Goal: Task Accomplishment & Management: Manage account settings

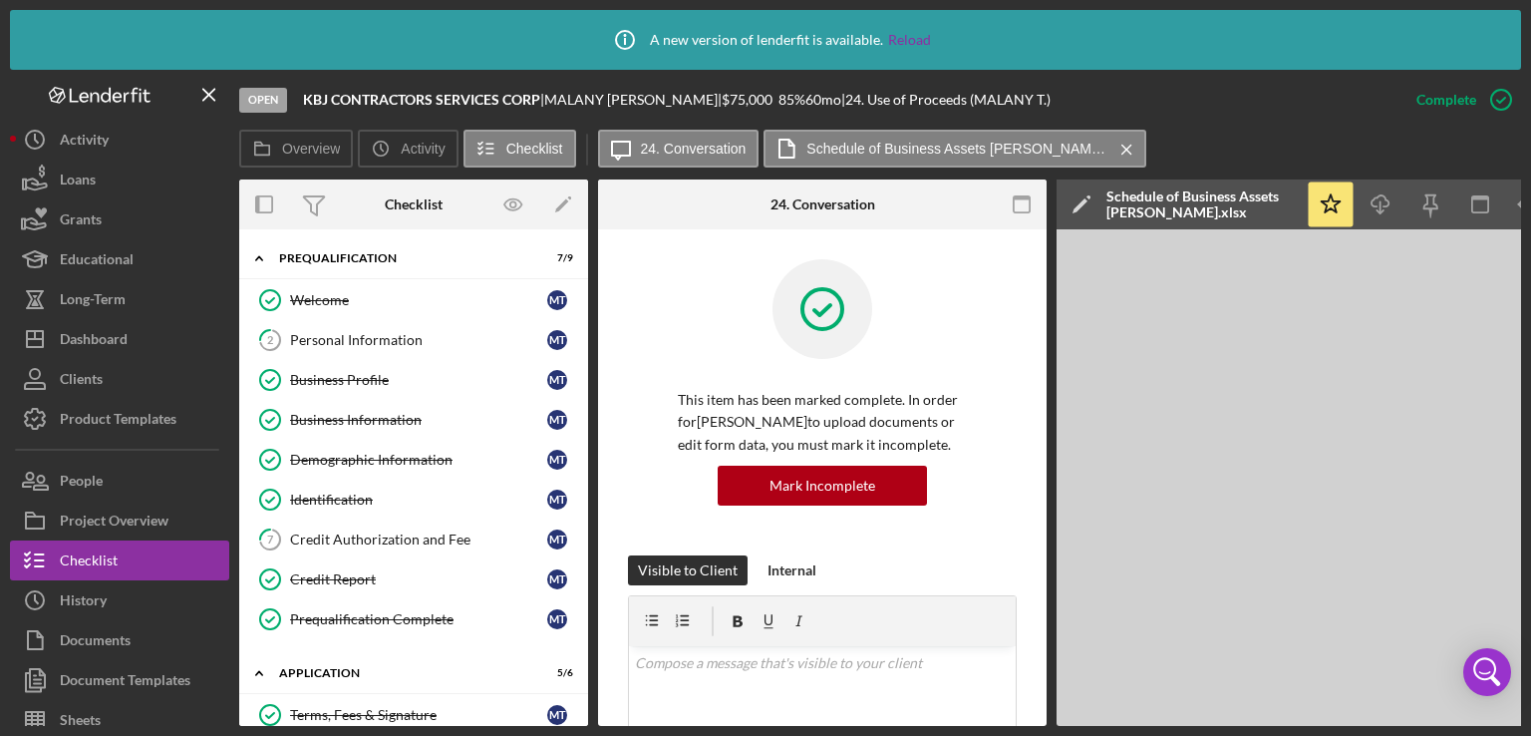
scroll to position [660, 0]
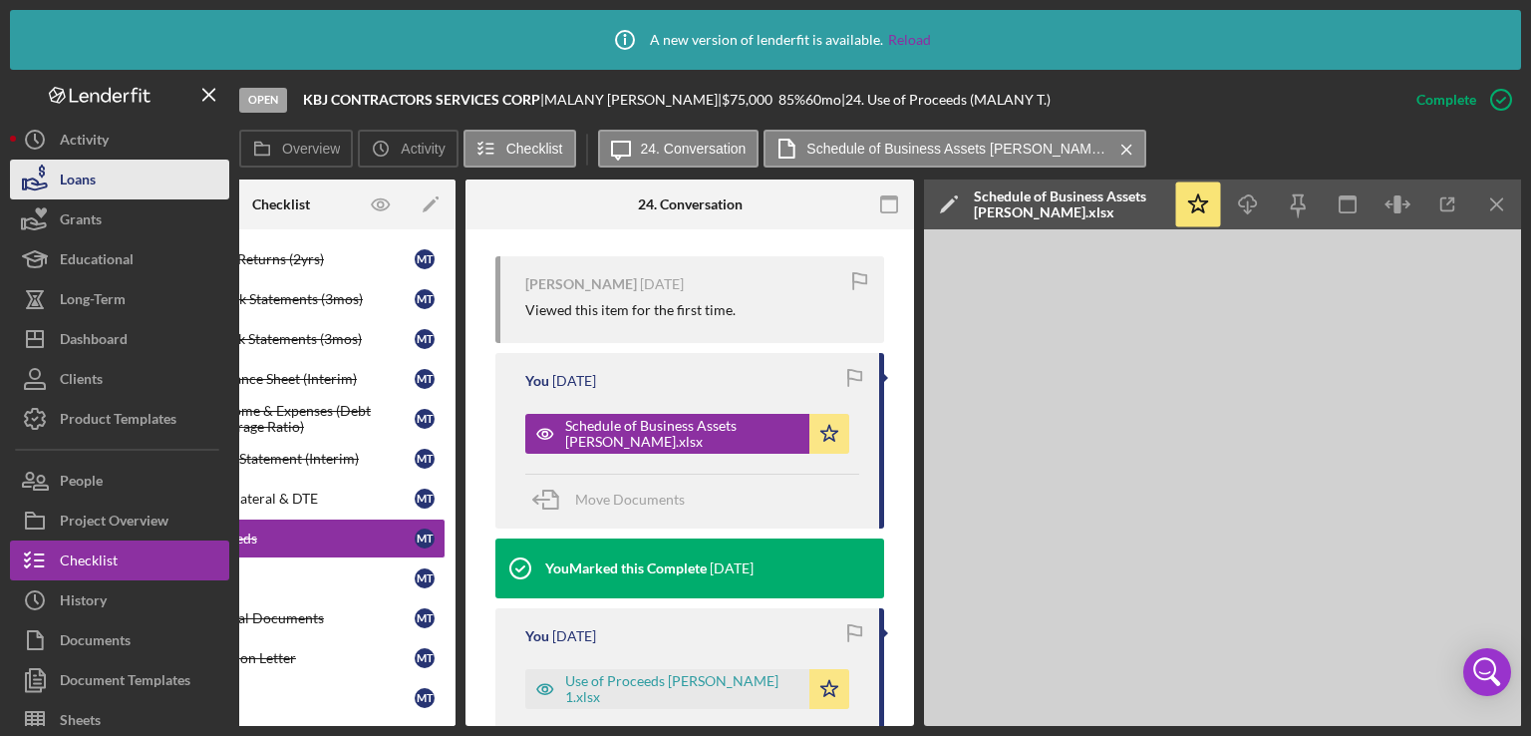
click at [123, 187] on button "Loans" at bounding box center [119, 180] width 219 height 40
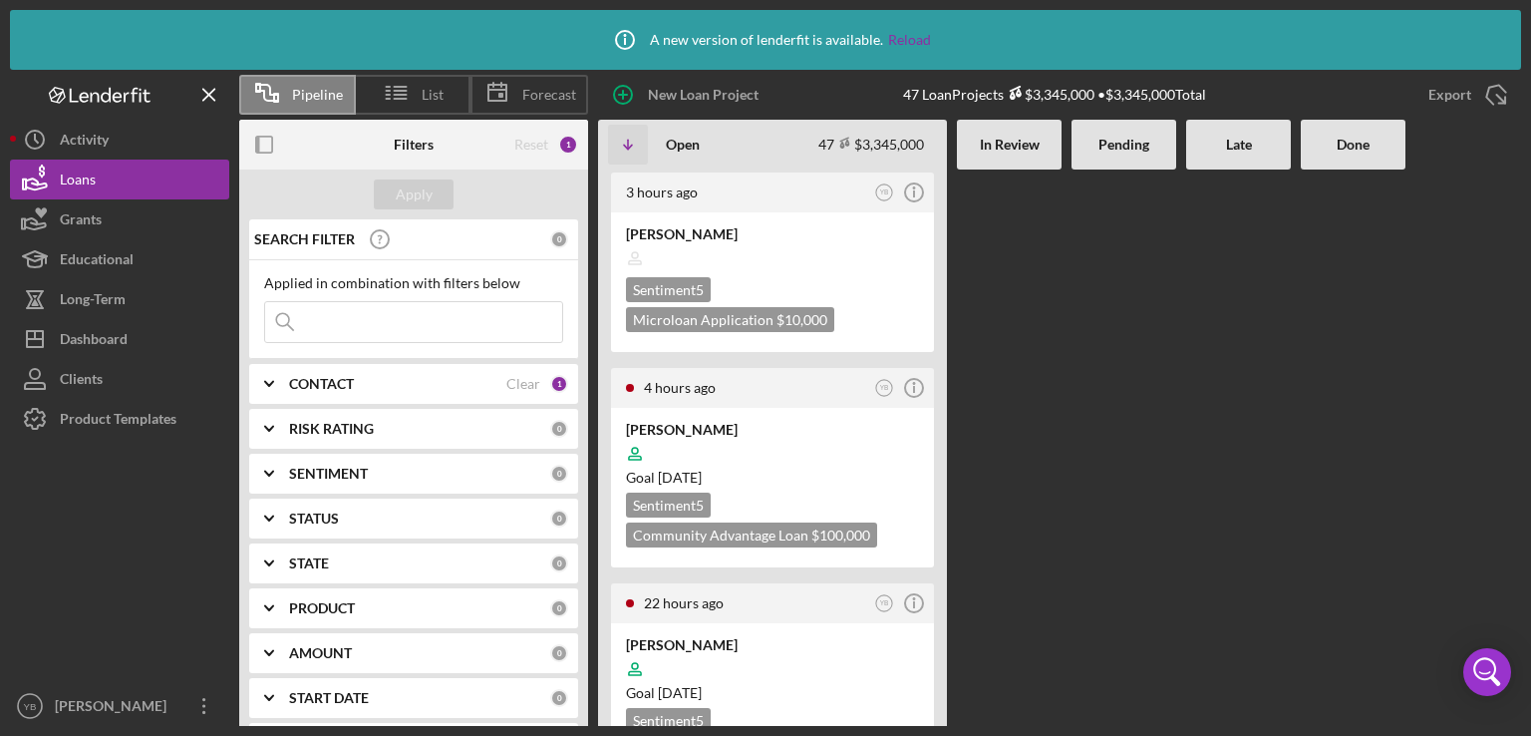
click at [1013, 327] on Review at bounding box center [1009, 447] width 105 height 556
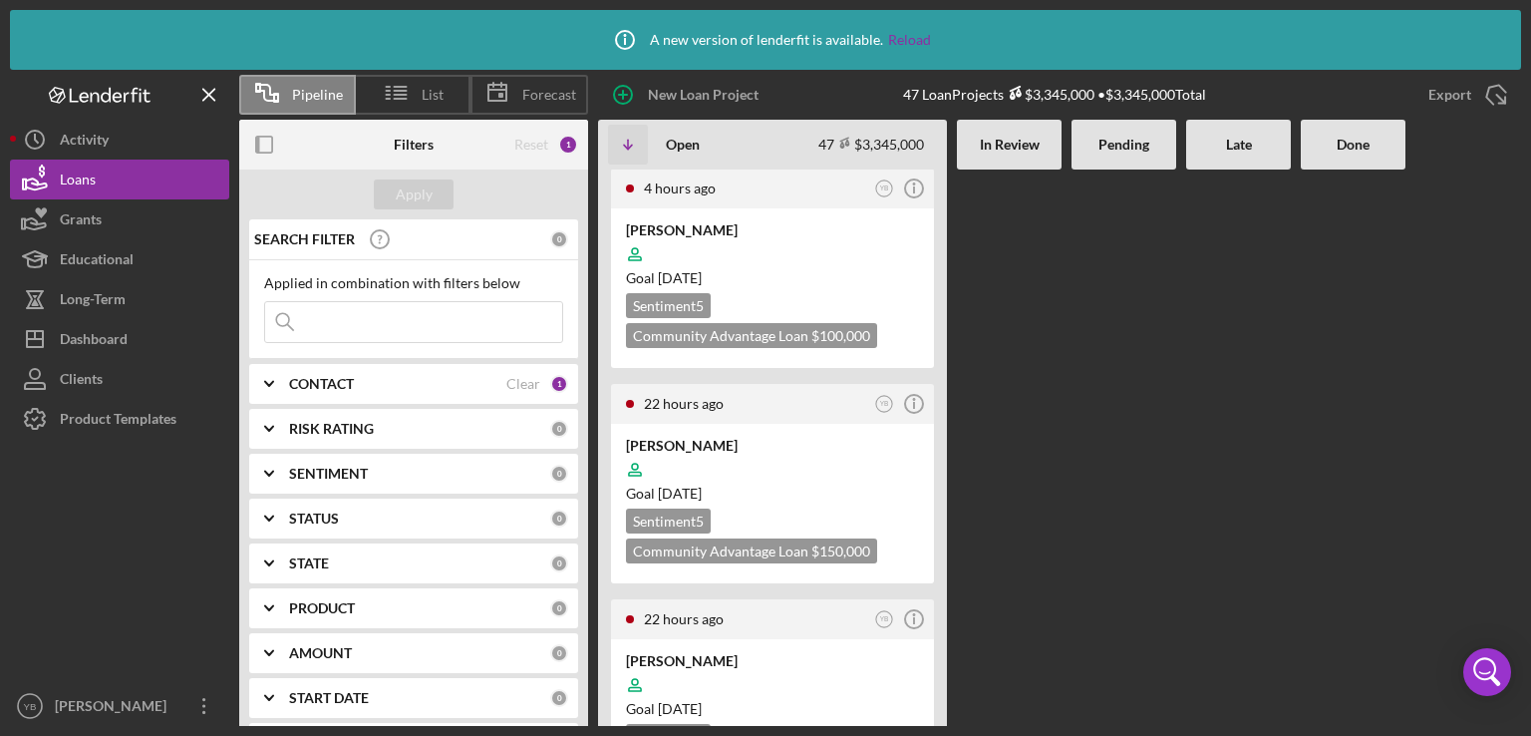
scroll to position [80, 0]
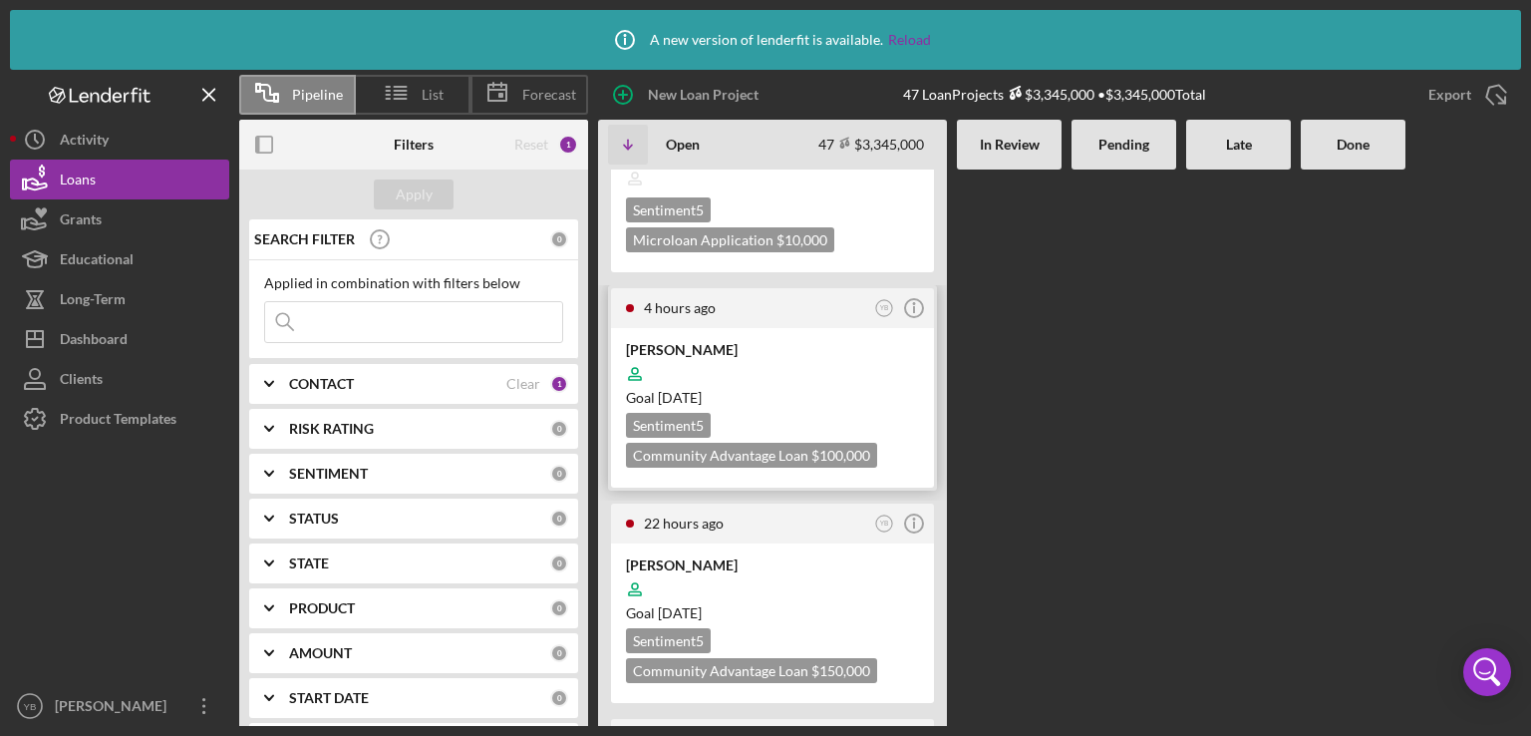
click at [813, 372] on div at bounding box center [772, 374] width 293 height 38
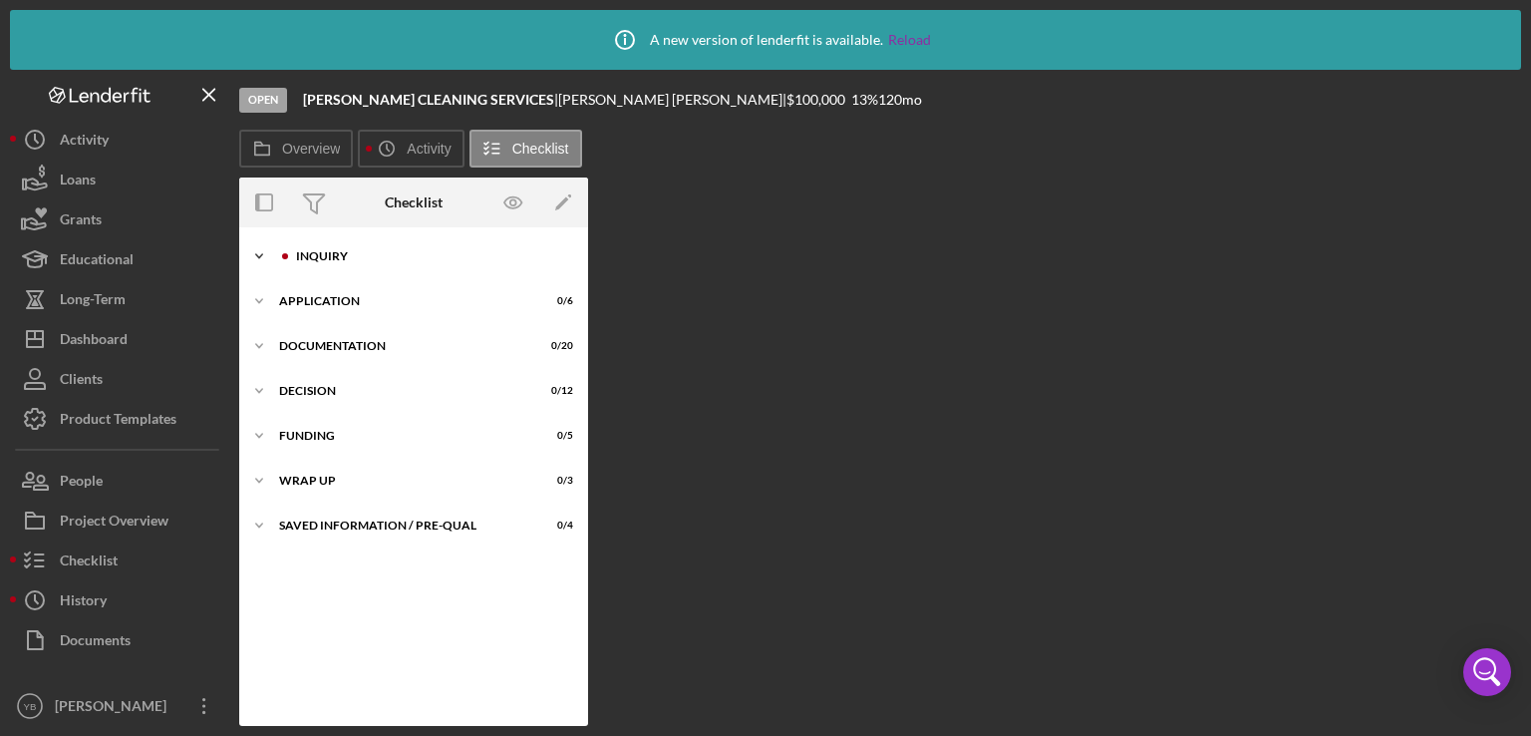
click at [307, 248] on div "Icon/Expander Inquiry 0 / 9" at bounding box center [413, 256] width 349 height 40
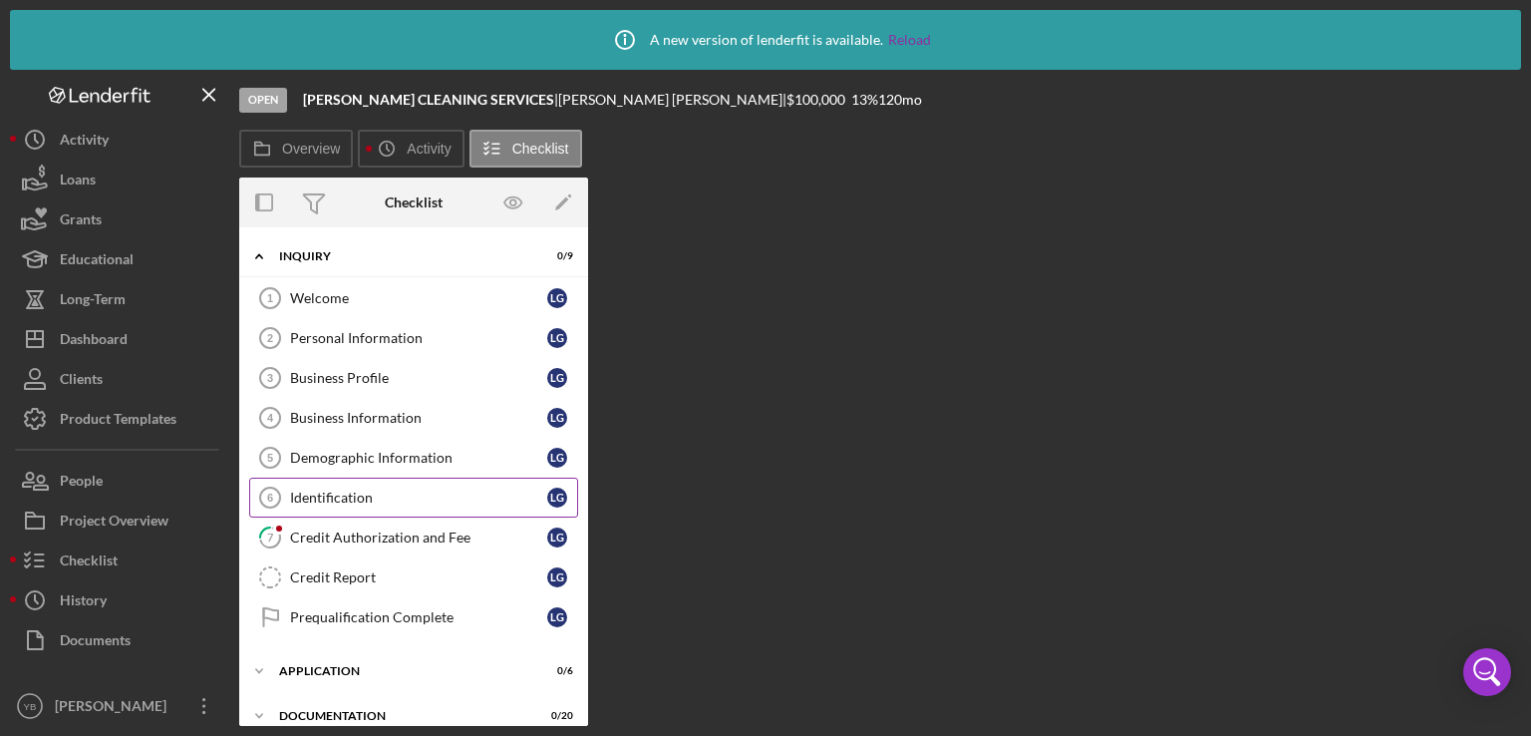
click at [335, 499] on div "Identification" at bounding box center [418, 497] width 257 height 16
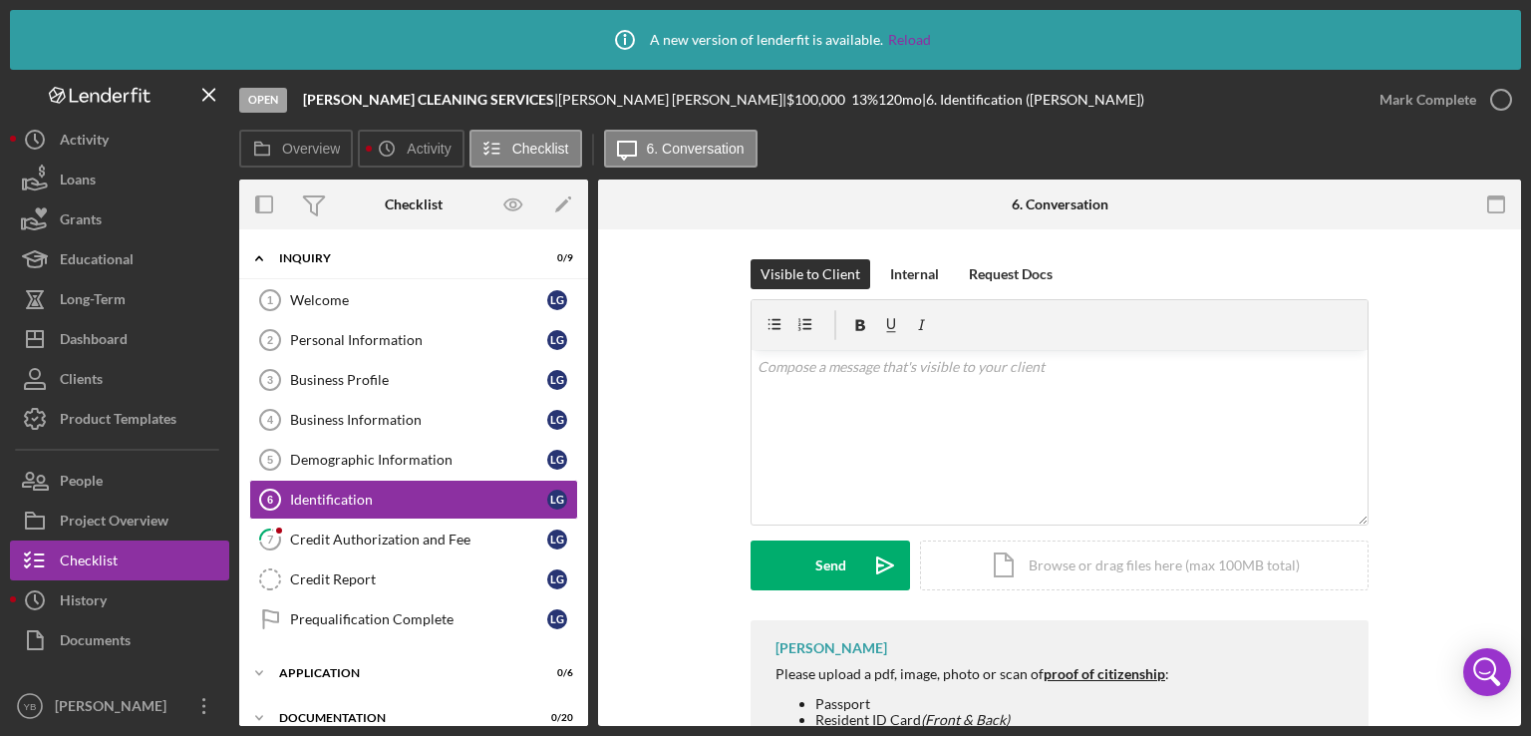
click at [1440, 451] on div "Visible to Client Internal Request Docs v Color teal Color pink Remove color Ad…" at bounding box center [1059, 439] width 863 height 361
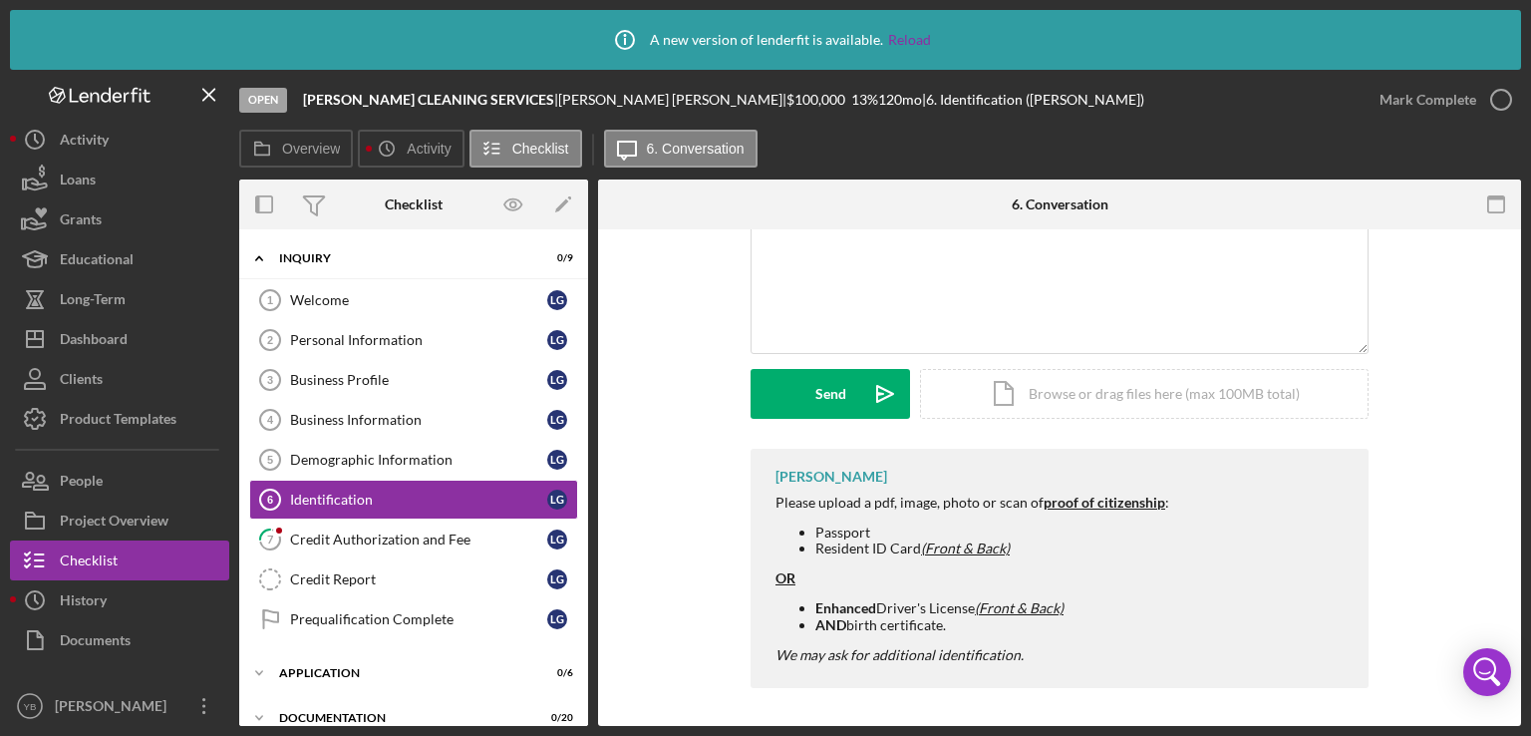
scroll to position [172, 0]
click at [429, 531] on div "Credit Authorization and Fee" at bounding box center [418, 539] width 257 height 16
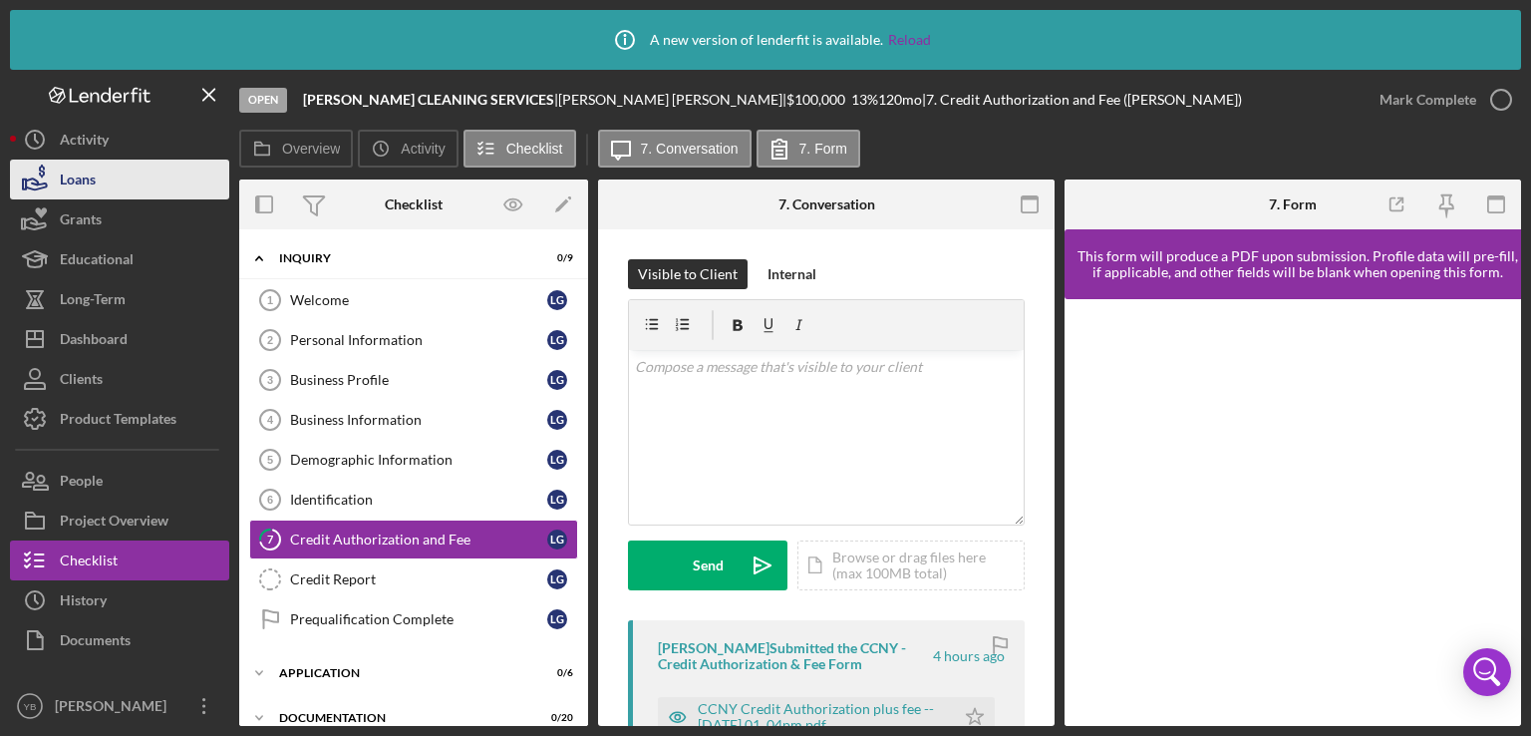
click at [103, 186] on button "Loans" at bounding box center [119, 180] width 219 height 40
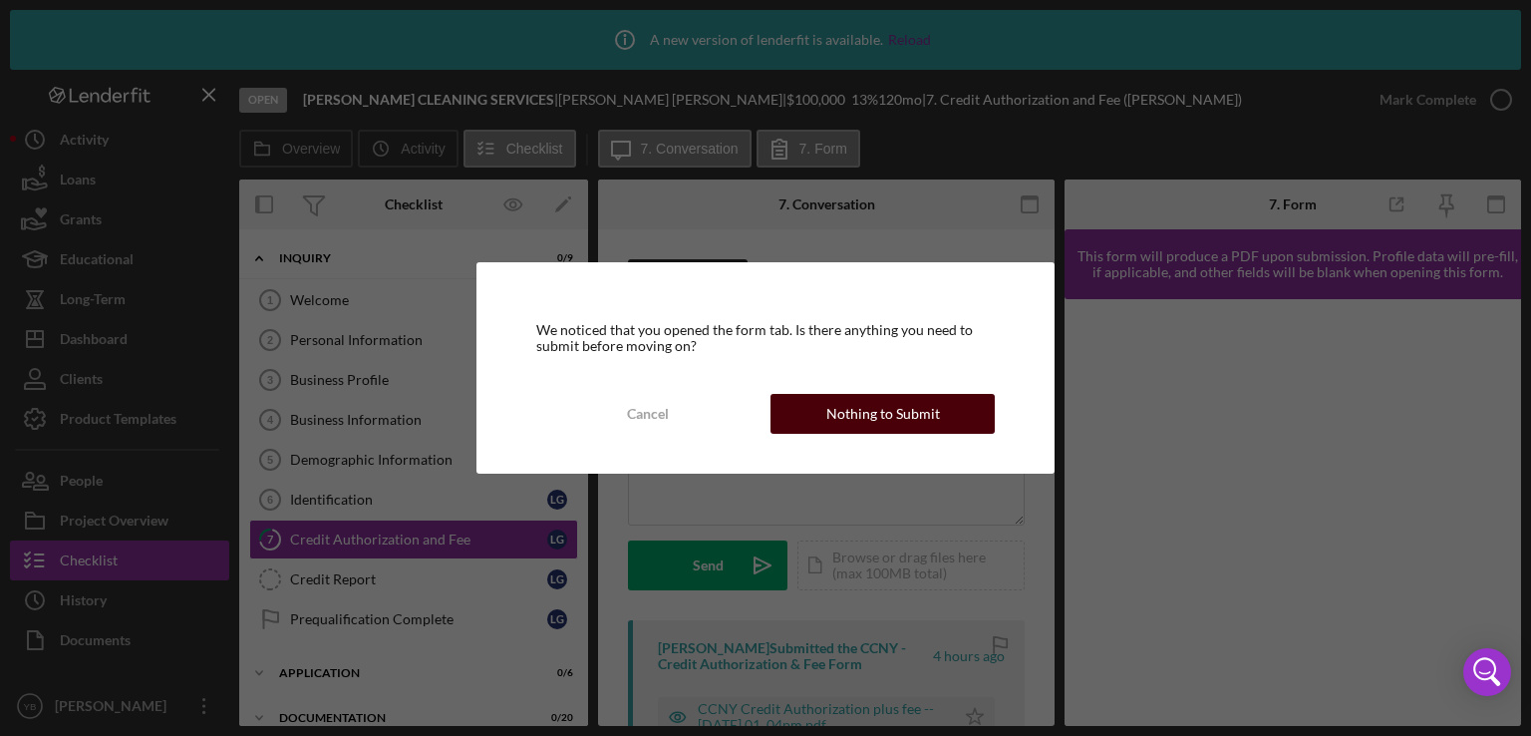
click at [925, 408] on div "Nothing to Submit" at bounding box center [883, 414] width 114 height 40
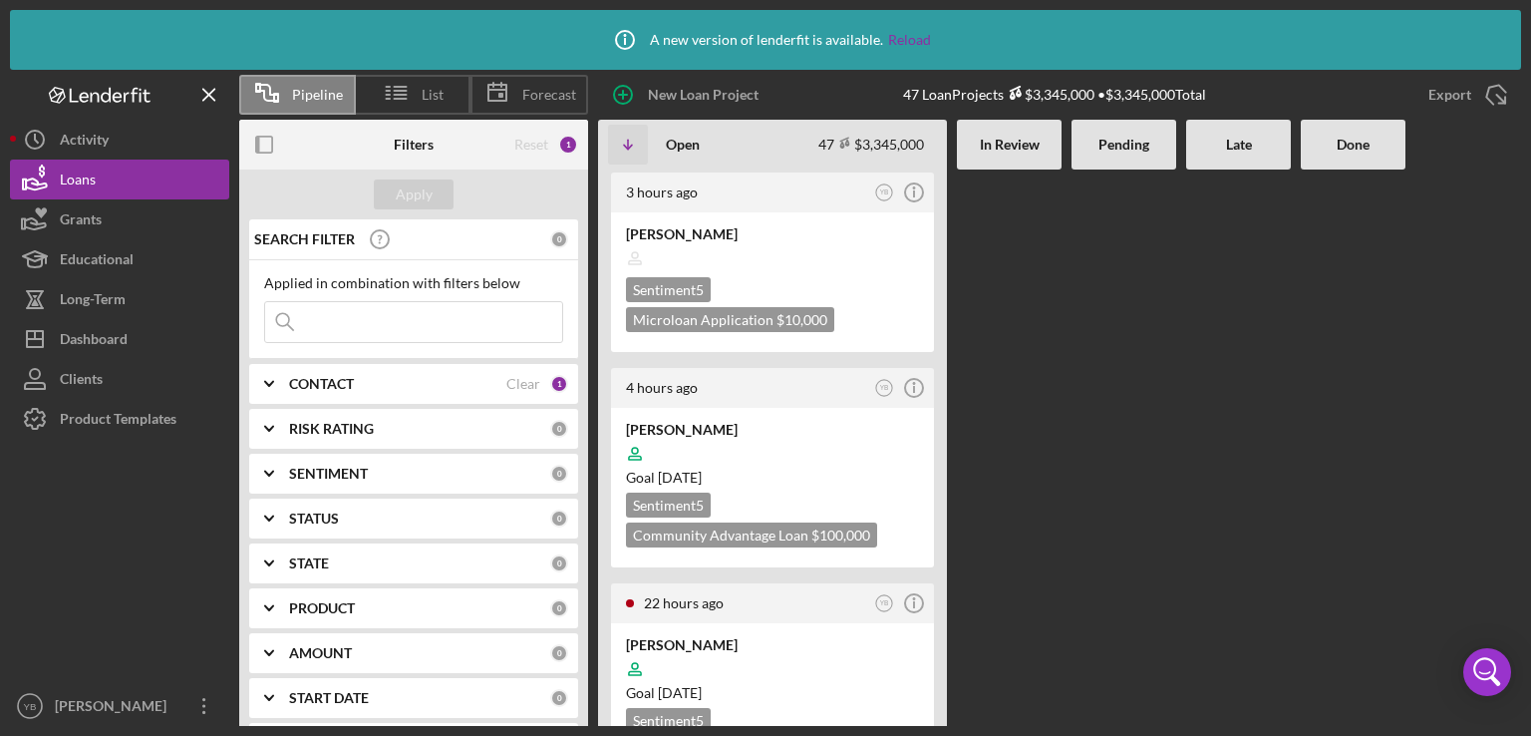
click at [1062, 362] on div "3 hours ago YB Icon/Info [PERSON_NAME] Sentiment 5 Microloan Application $10,00…" at bounding box center [1059, 447] width 923 height 556
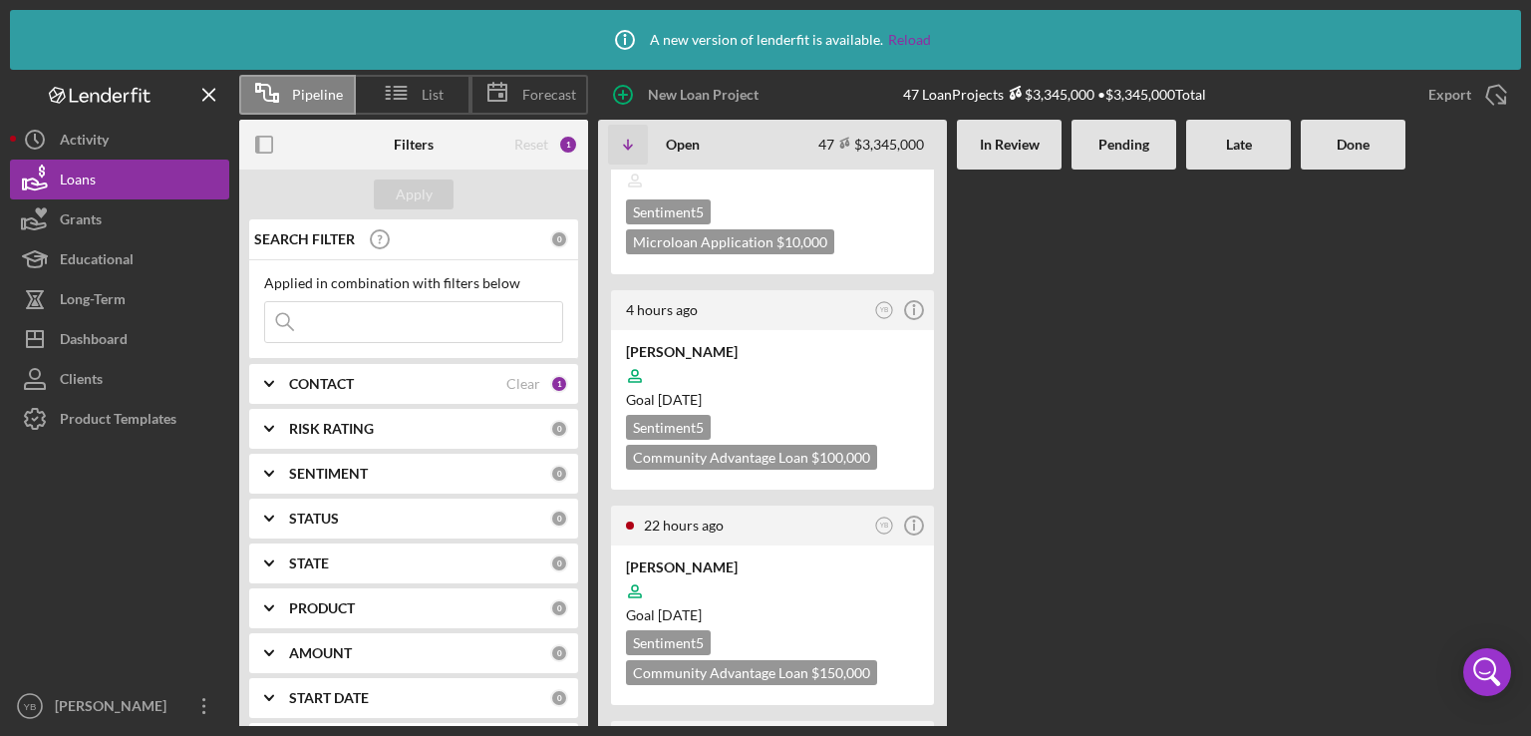
scroll to position [80, 0]
click at [821, 583] on div at bounding box center [772, 589] width 293 height 38
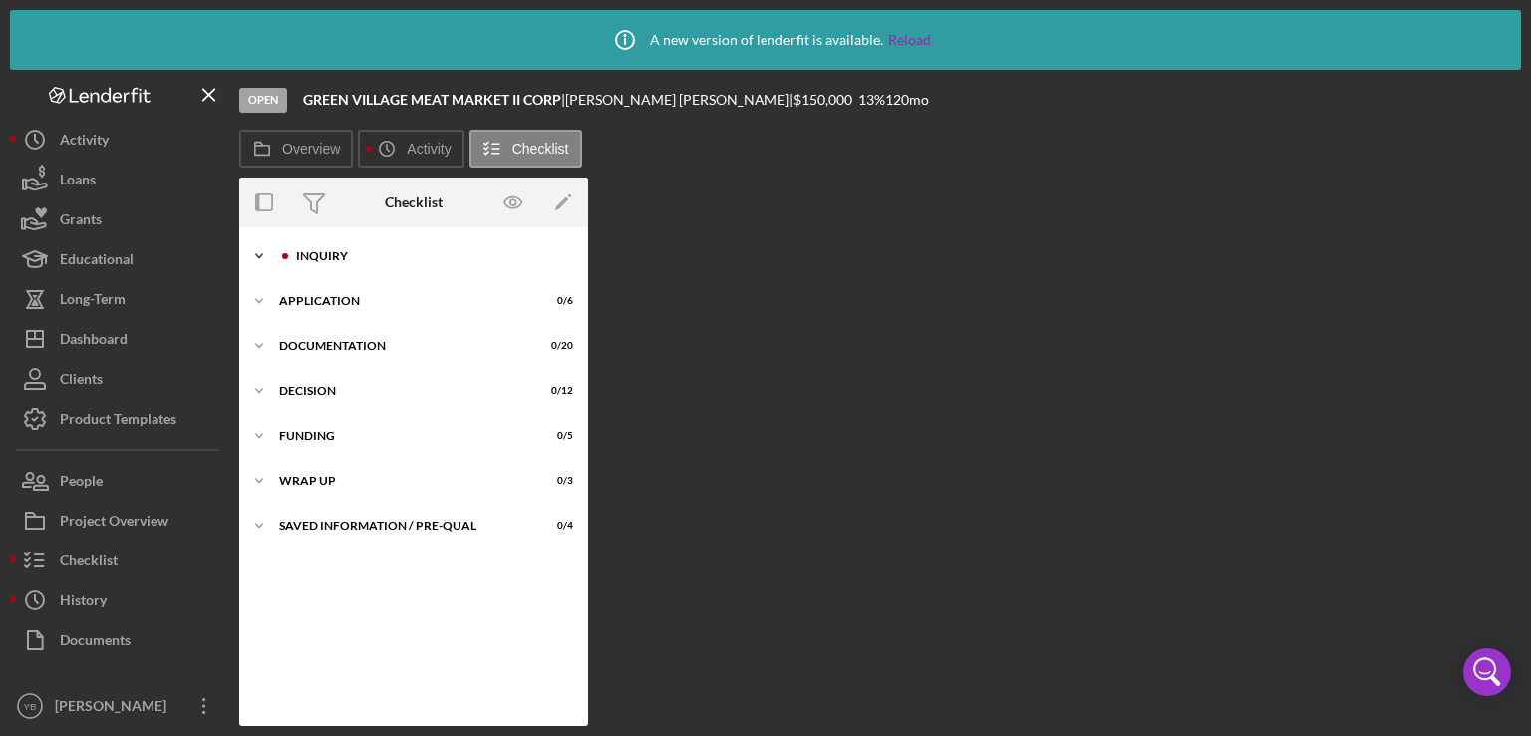
click at [339, 261] on div "Inquiry" at bounding box center [429, 256] width 267 height 12
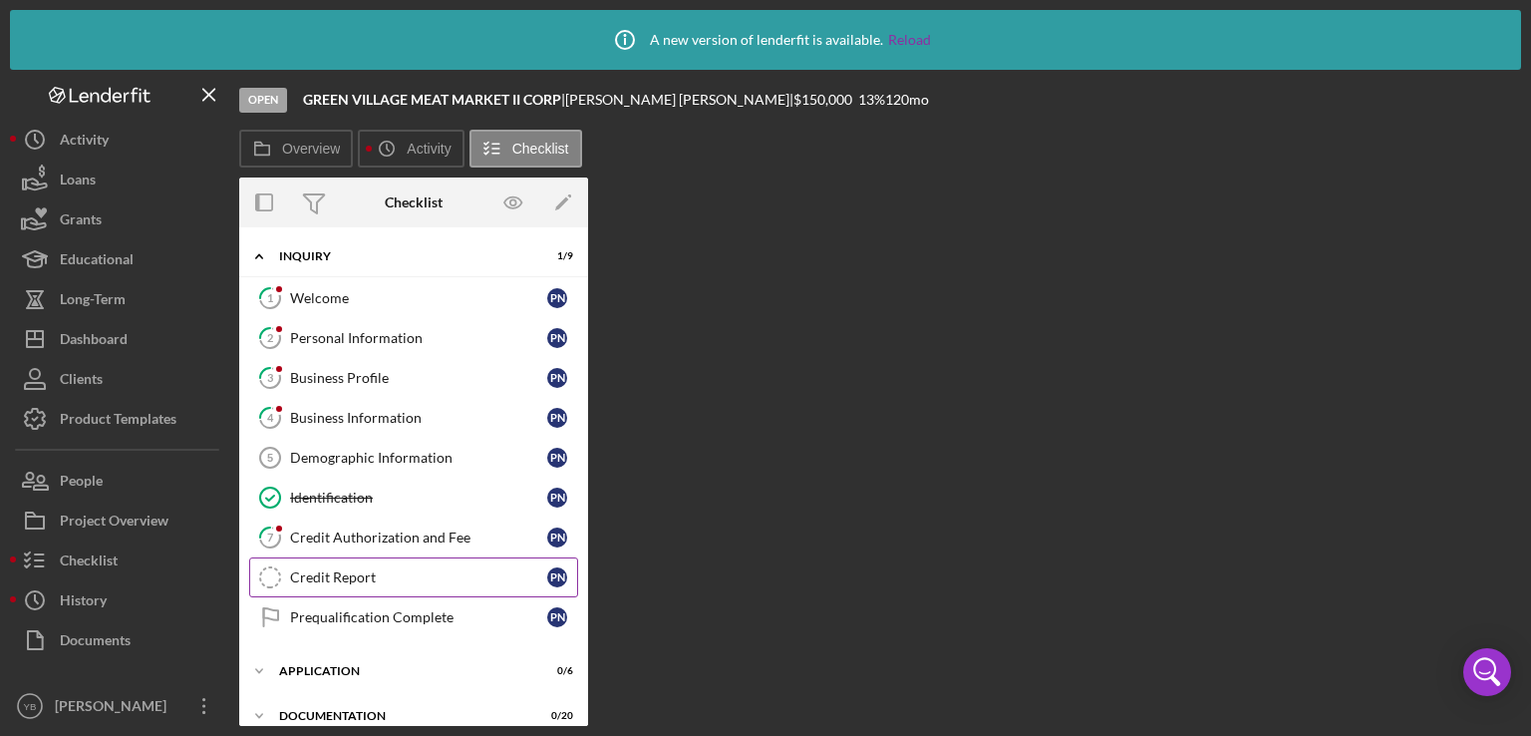
click at [352, 569] on div "Credit Report" at bounding box center [418, 577] width 257 height 16
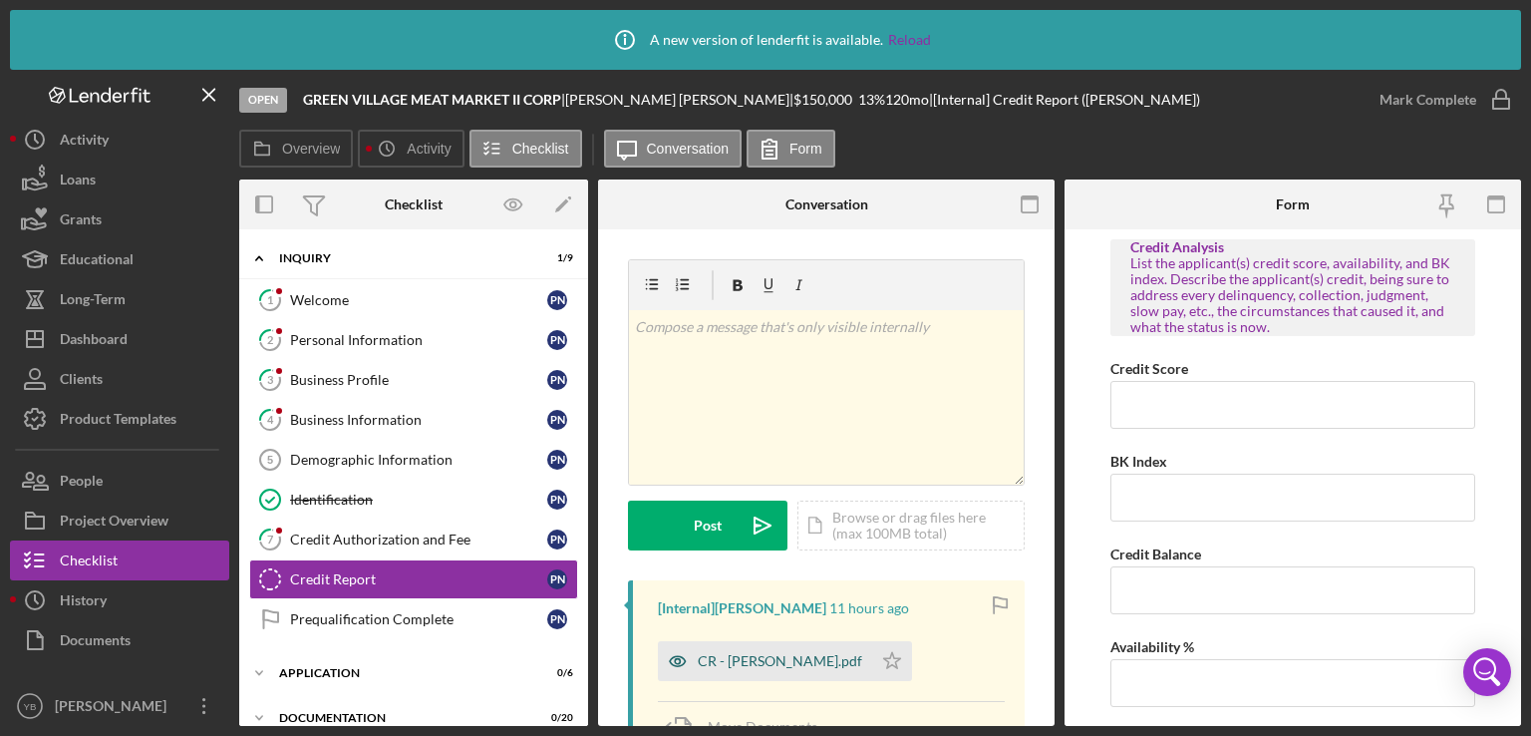
click at [802, 666] on div "CR - [PERSON_NAME].pdf" at bounding box center [780, 661] width 164 height 16
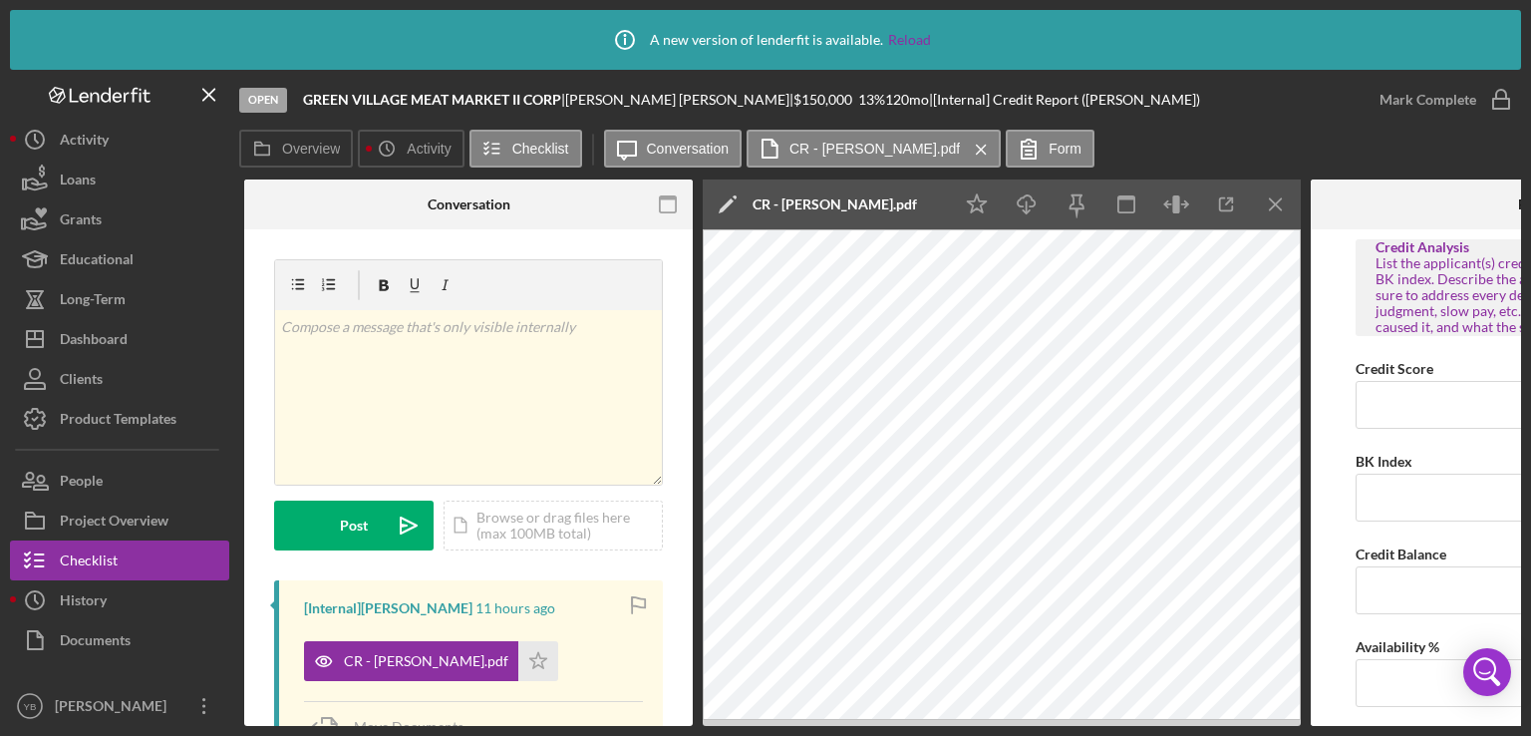
scroll to position [0, 357]
